Goal: Task Accomplishment & Management: Manage account settings

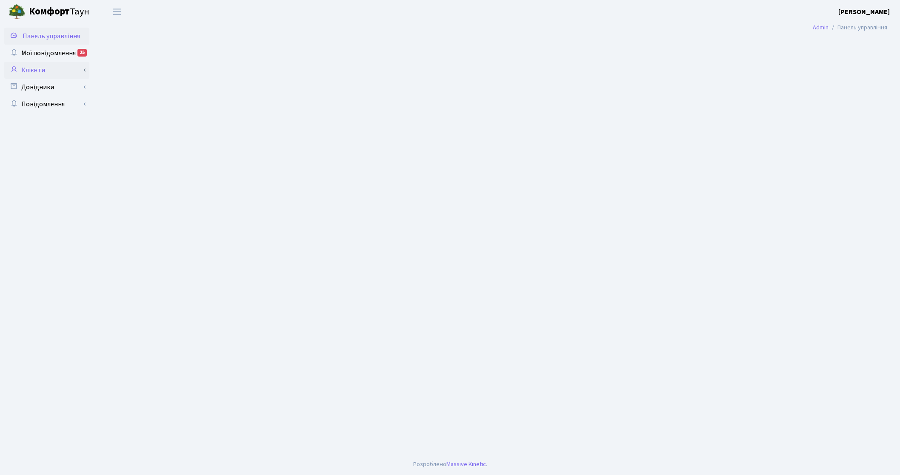
click at [60, 74] on link "Клієнти" at bounding box center [46, 70] width 85 height 17
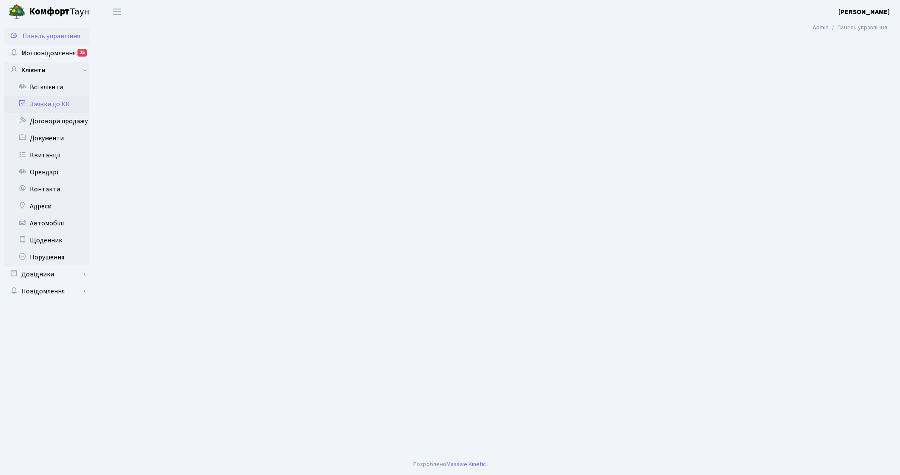
click at [60, 107] on link "Заявки до КК" at bounding box center [46, 104] width 85 height 17
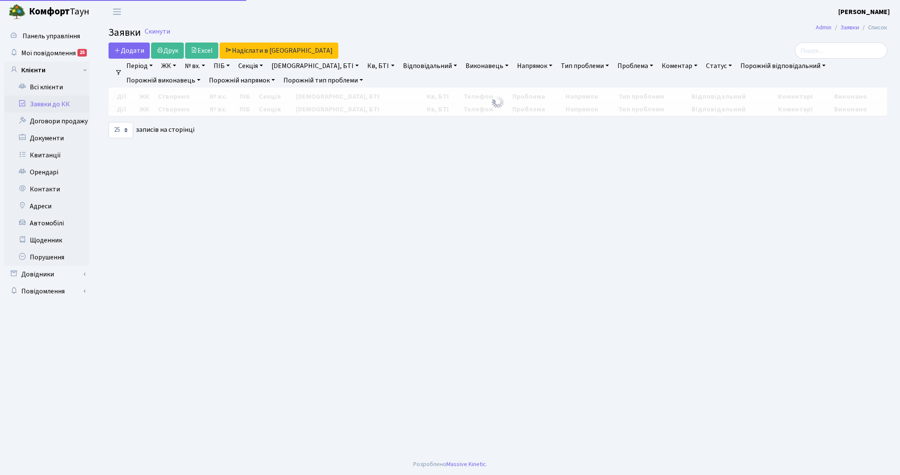
select select "25"
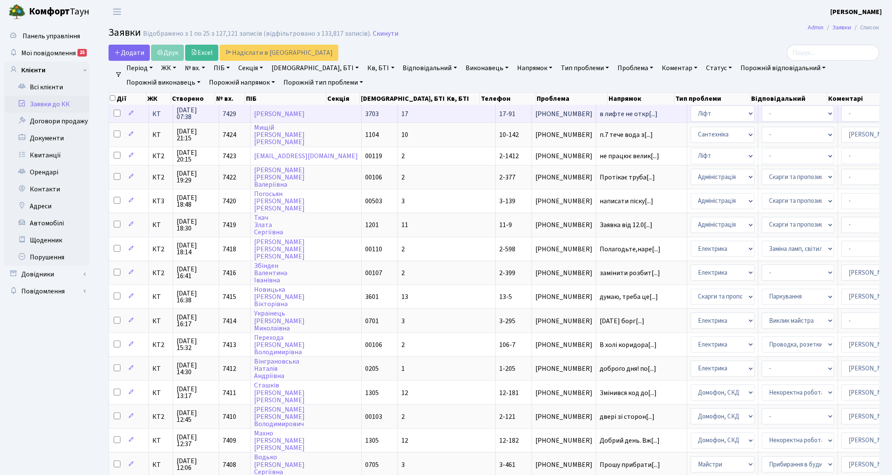
click at [154, 112] on span "КТ" at bounding box center [160, 114] width 17 height 7
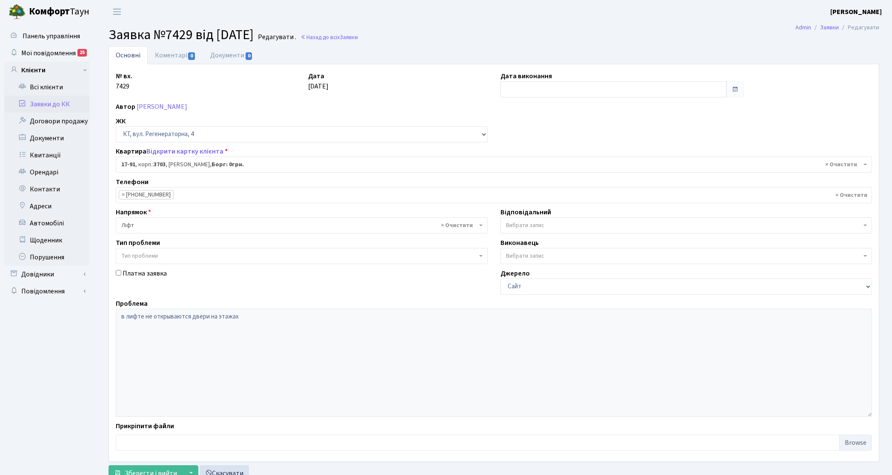
select select "9045"
click at [173, 56] on link "Коментарі 0" at bounding box center [175, 54] width 55 height 17
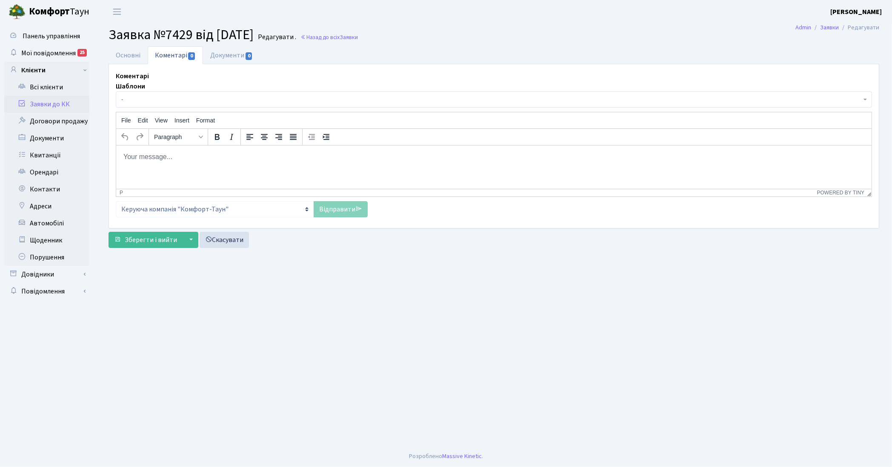
click at [180, 101] on span "-" at bounding box center [491, 99] width 740 height 9
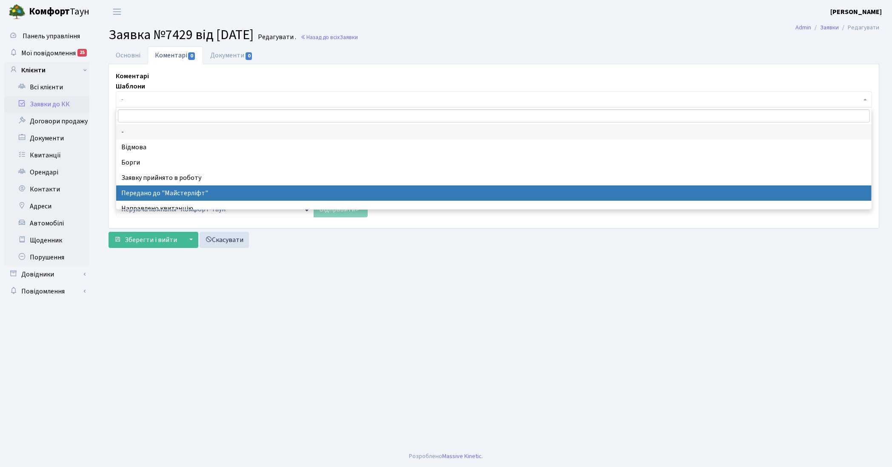
select select "9"
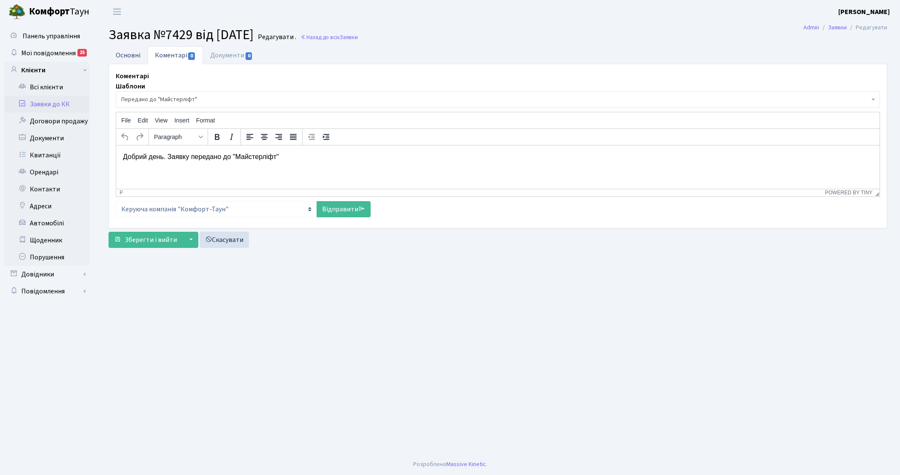
click at [132, 54] on link "Основні" at bounding box center [128, 54] width 39 height 17
